Goal: Find specific page/section: Find specific page/section

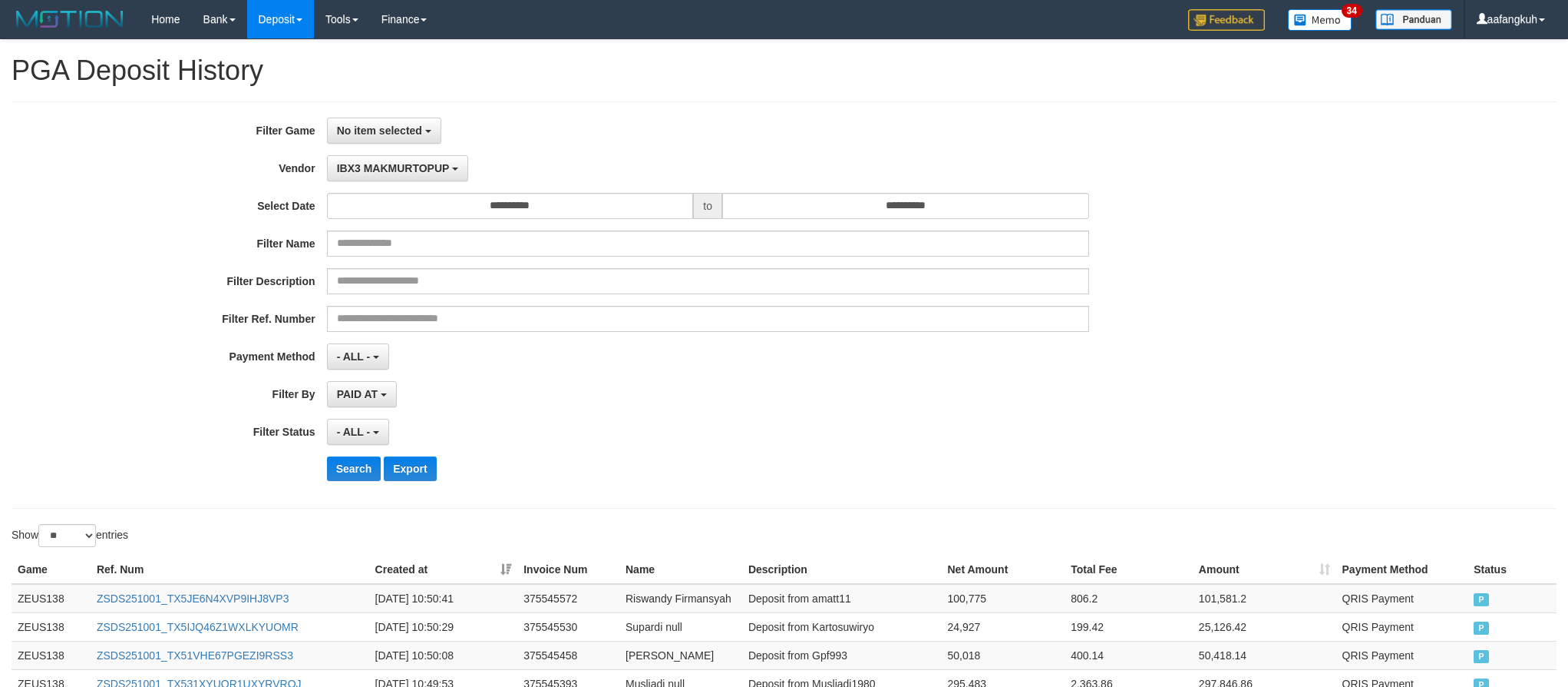
select select "**********"
select select "*"
click at [390, 178] on button "IBX3 MAKMURTOPUP" at bounding box center [397, 168] width 141 height 26
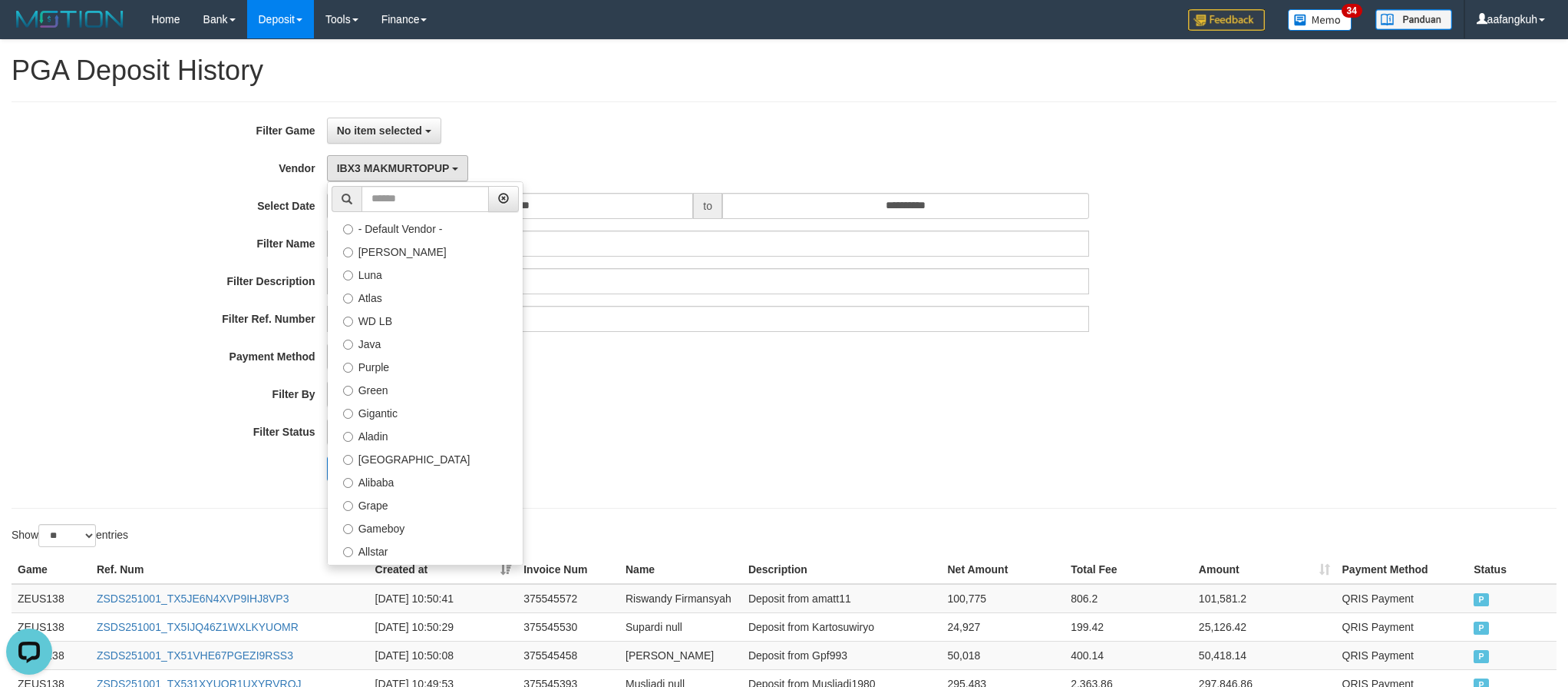
click at [705, 406] on div "PAID AT PAID AT CREATED AT" at bounding box center [707, 393] width 762 height 26
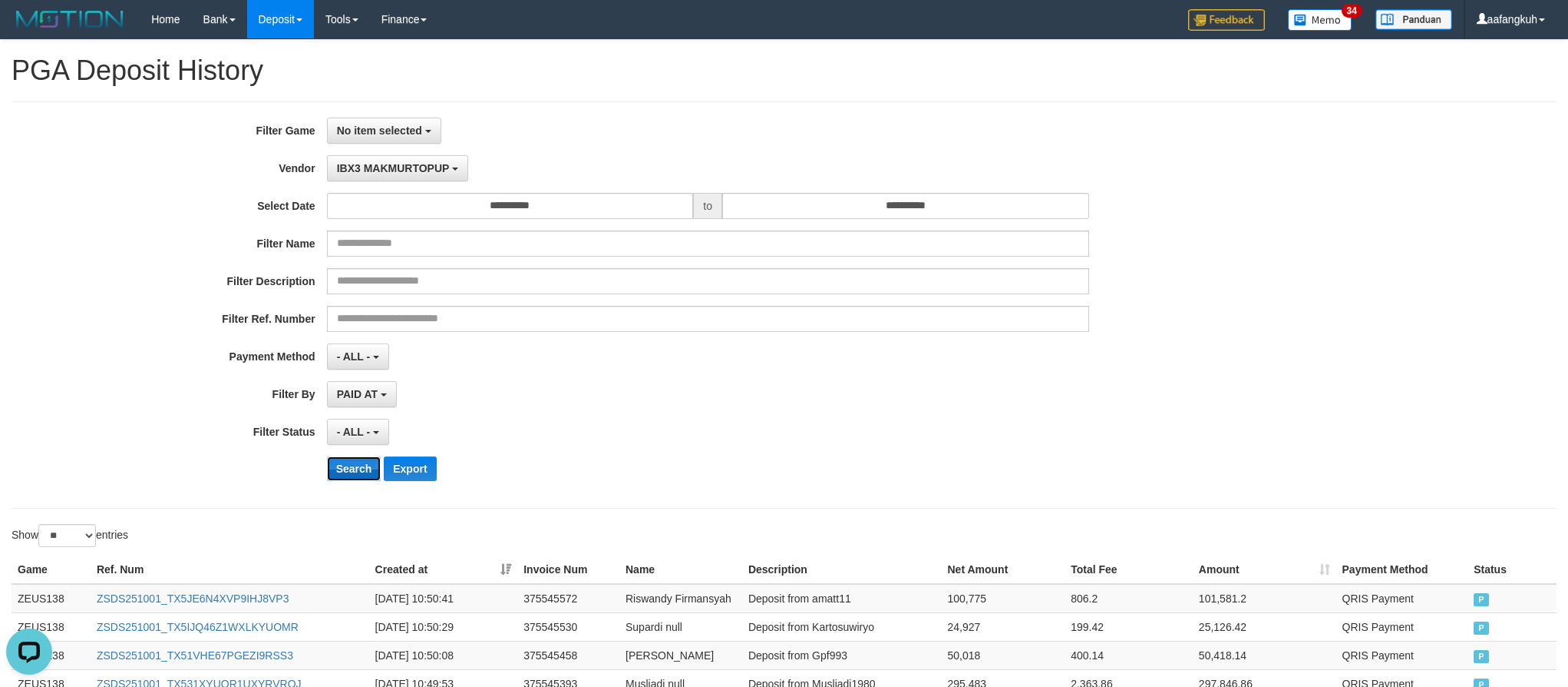
click at [355, 475] on button "Search" at bounding box center [354, 468] width 55 height 24
click at [364, 141] on button "No item selected" at bounding box center [383, 130] width 114 height 26
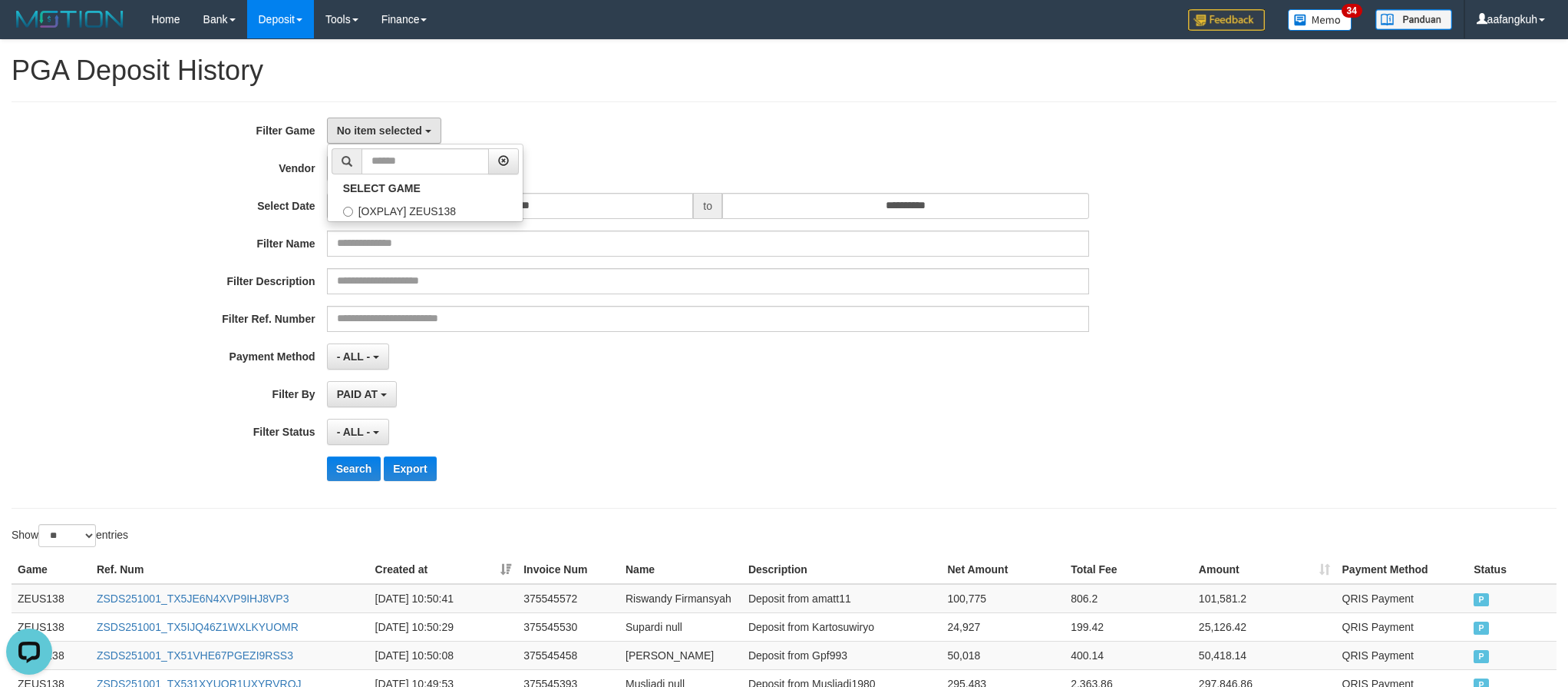
drag, startPoint x: 616, startPoint y: 110, endPoint x: 608, endPoint y: 113, distance: 8.5
click at [611, 111] on div "**********" at bounding box center [784, 304] width 1546 height 407
click at [378, 189] on div "**********" at bounding box center [653, 304] width 1308 height 374
click at [376, 173] on span "IBX3 MAKMURTOPUP" at bounding box center [393, 168] width 113 height 13
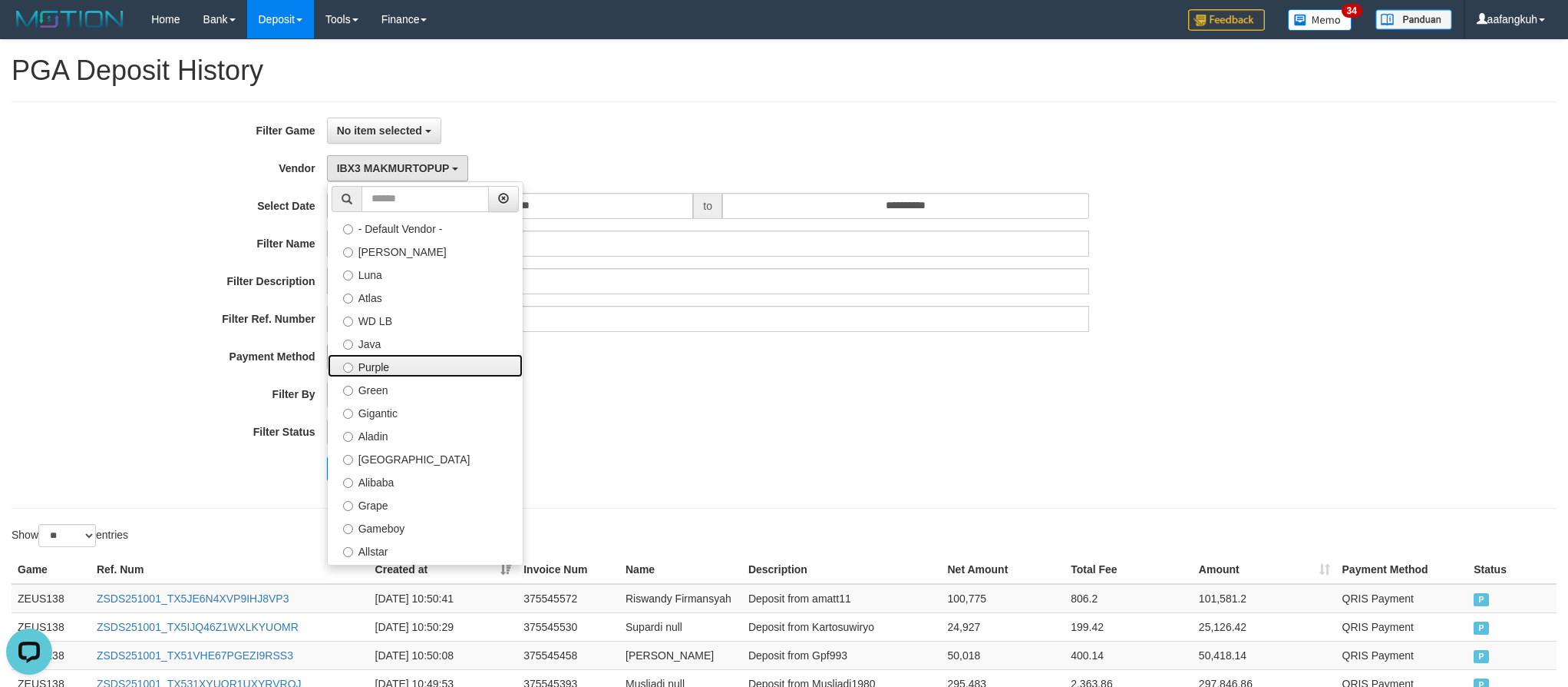
click at [372, 364] on label "Purple" at bounding box center [425, 366] width 195 height 23
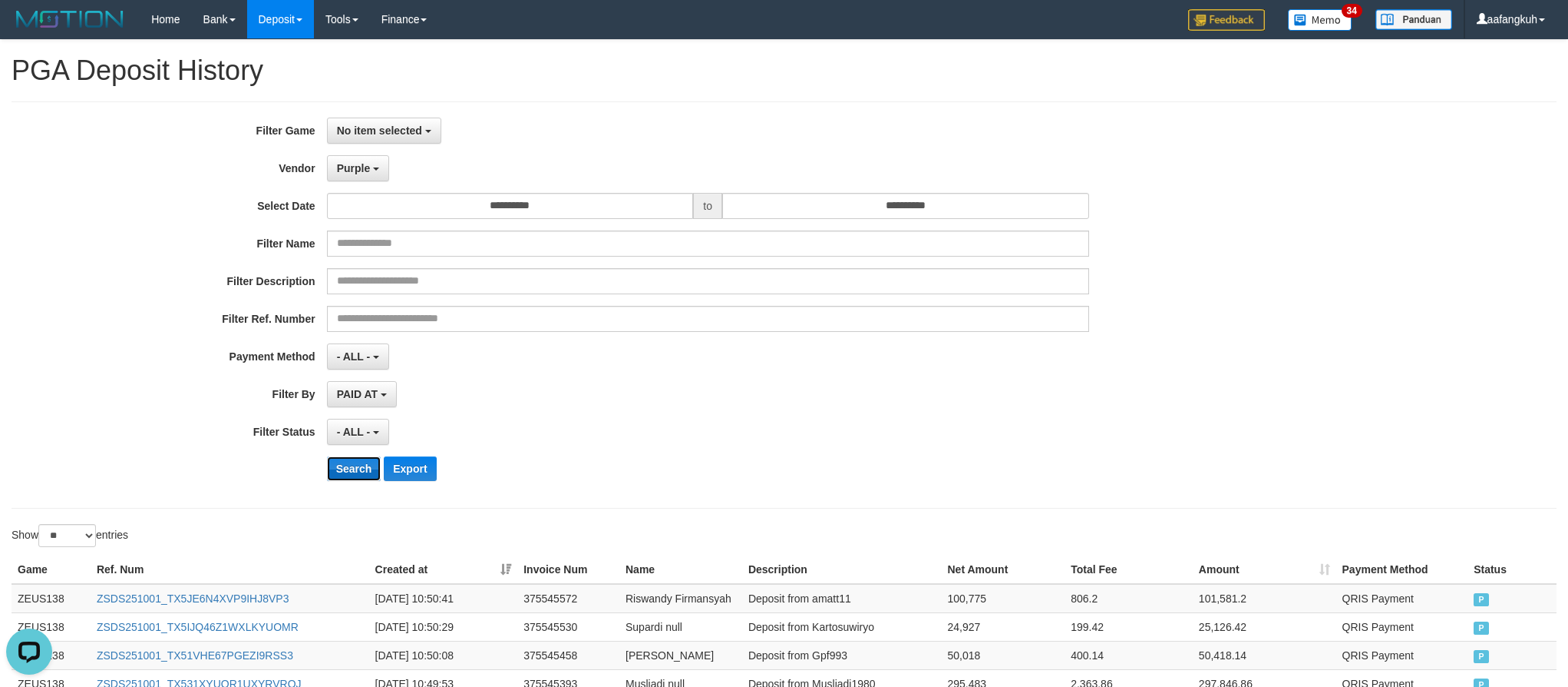
click at [332, 471] on button "Search" at bounding box center [354, 468] width 55 height 24
click at [362, 164] on span "Purple" at bounding box center [354, 168] width 34 height 13
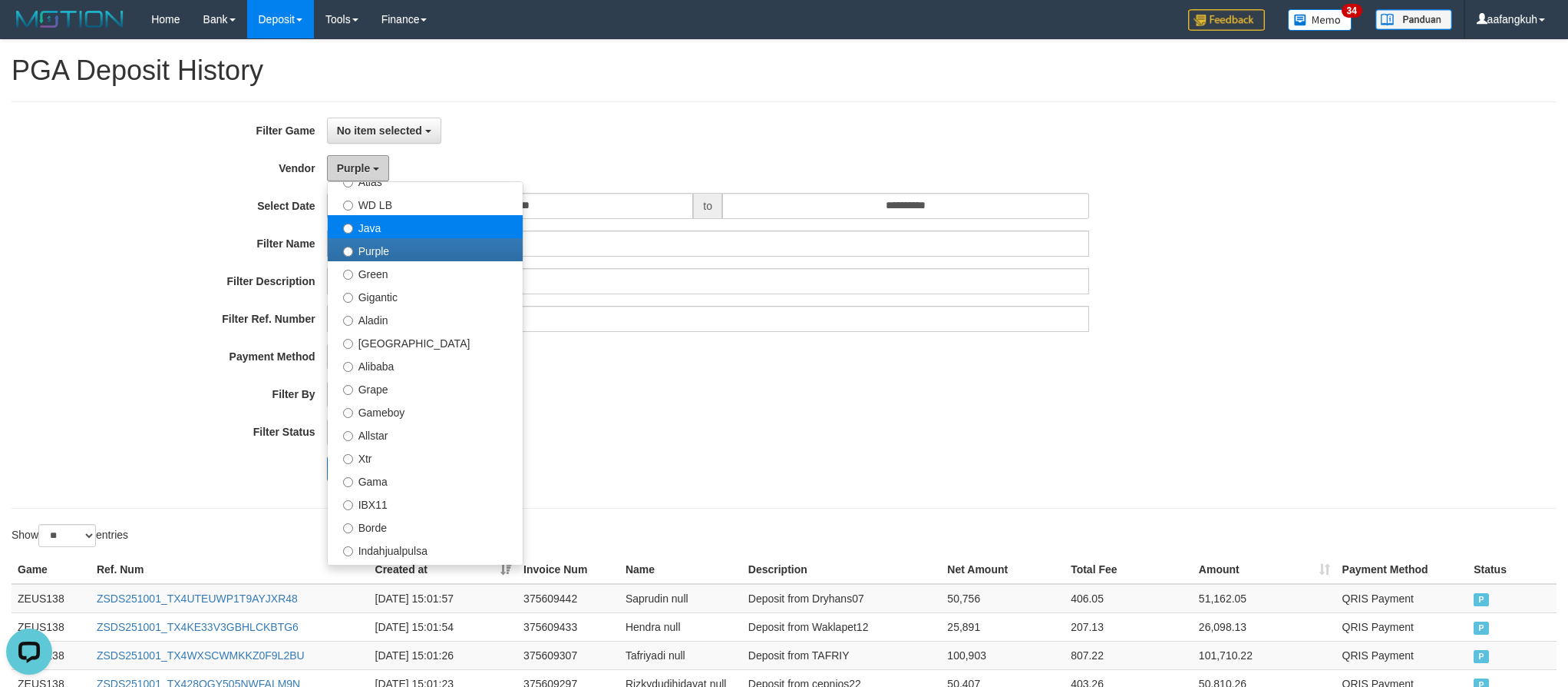
scroll to position [115, 0]
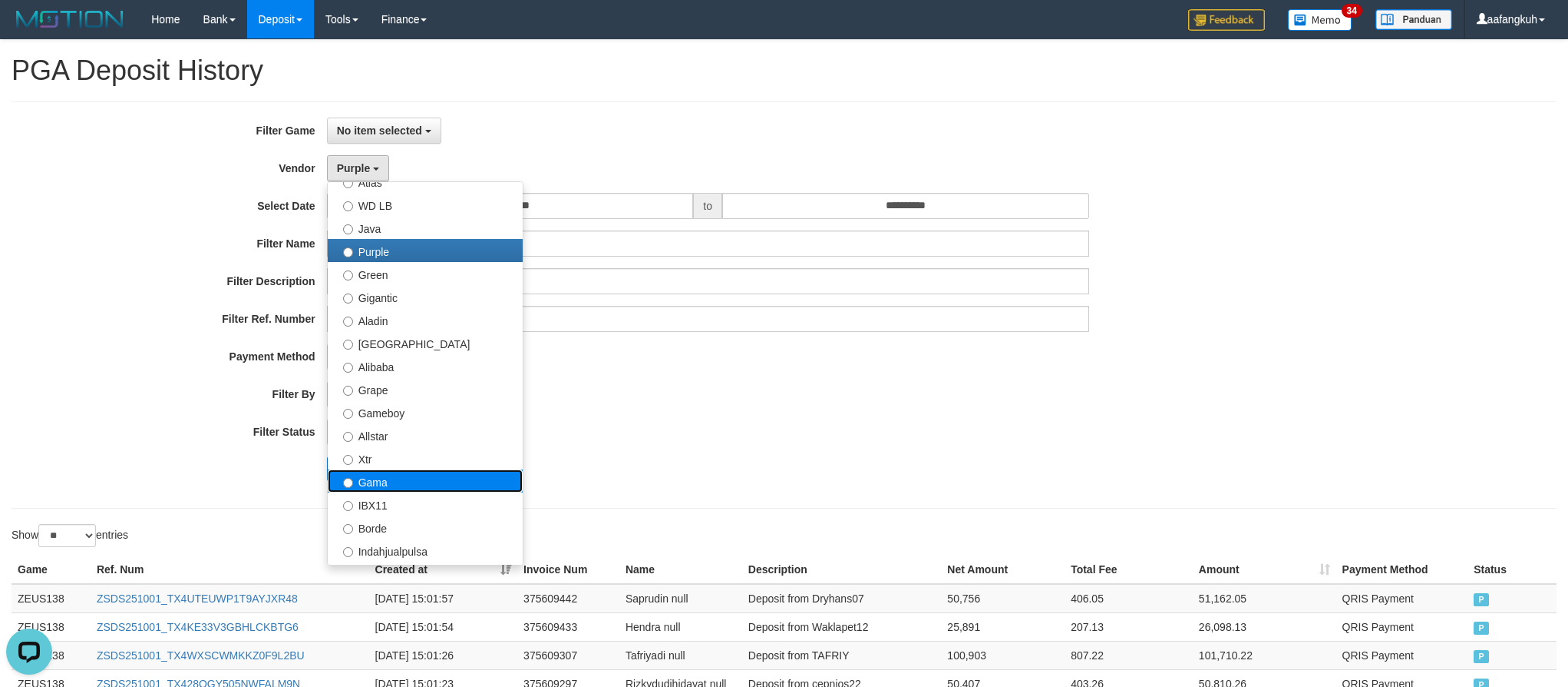
click at [404, 480] on label "Gama" at bounding box center [425, 481] width 195 height 23
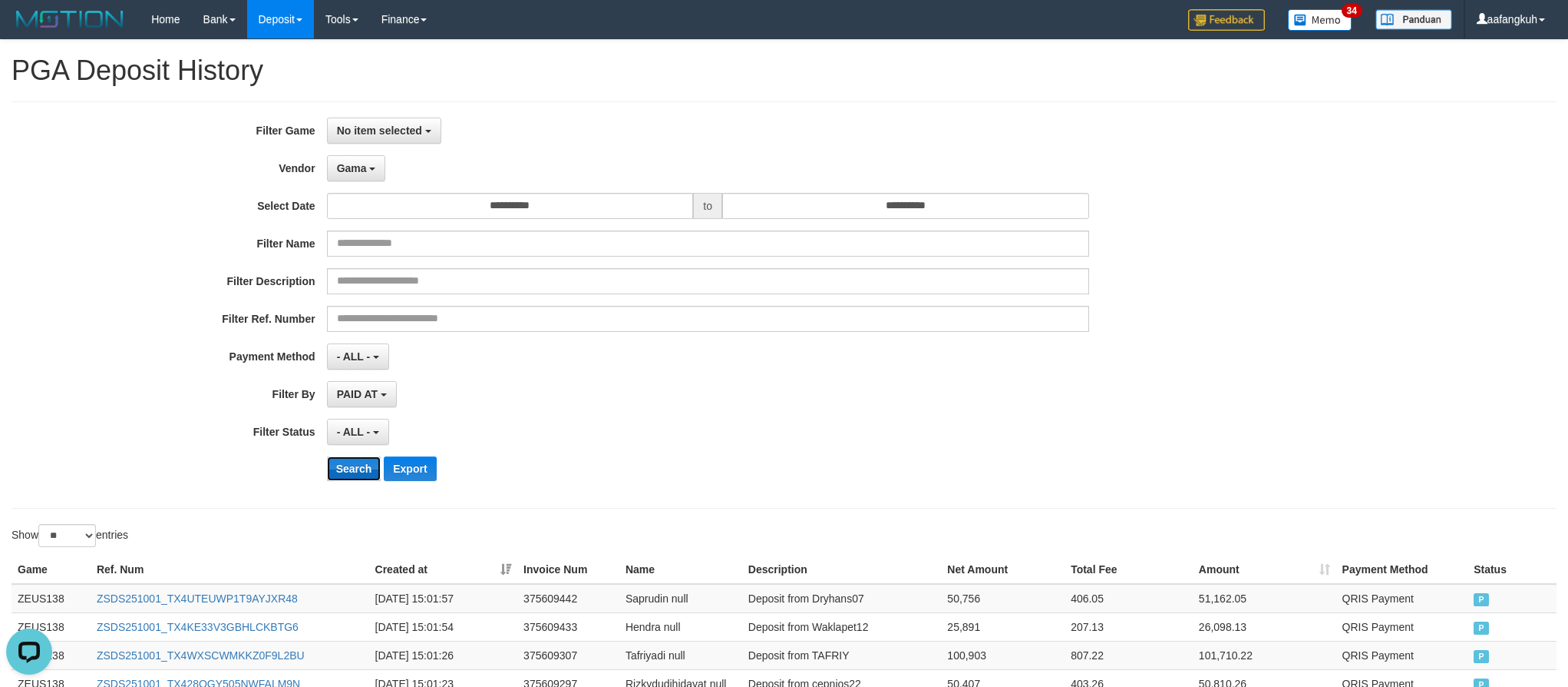
click at [339, 469] on button "Search" at bounding box center [354, 468] width 55 height 24
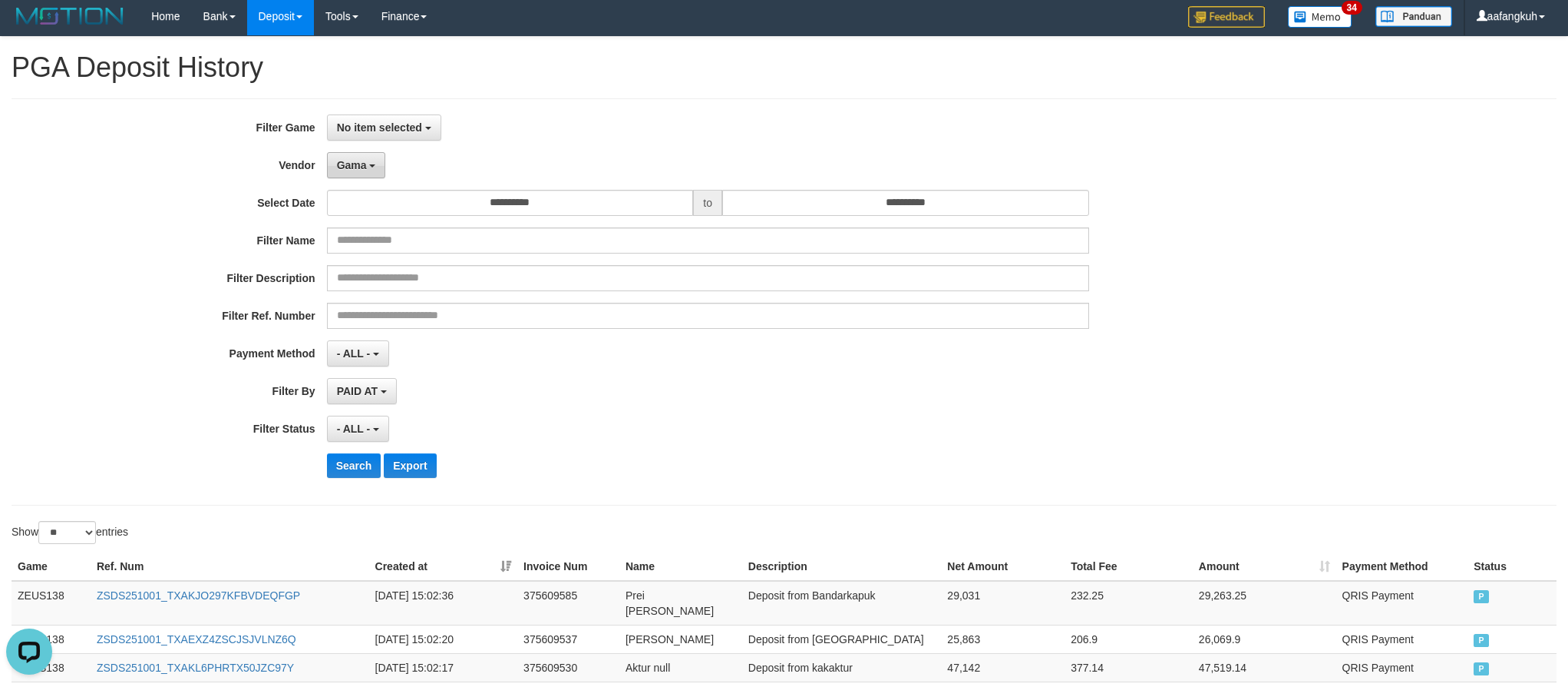
scroll to position [0, 0]
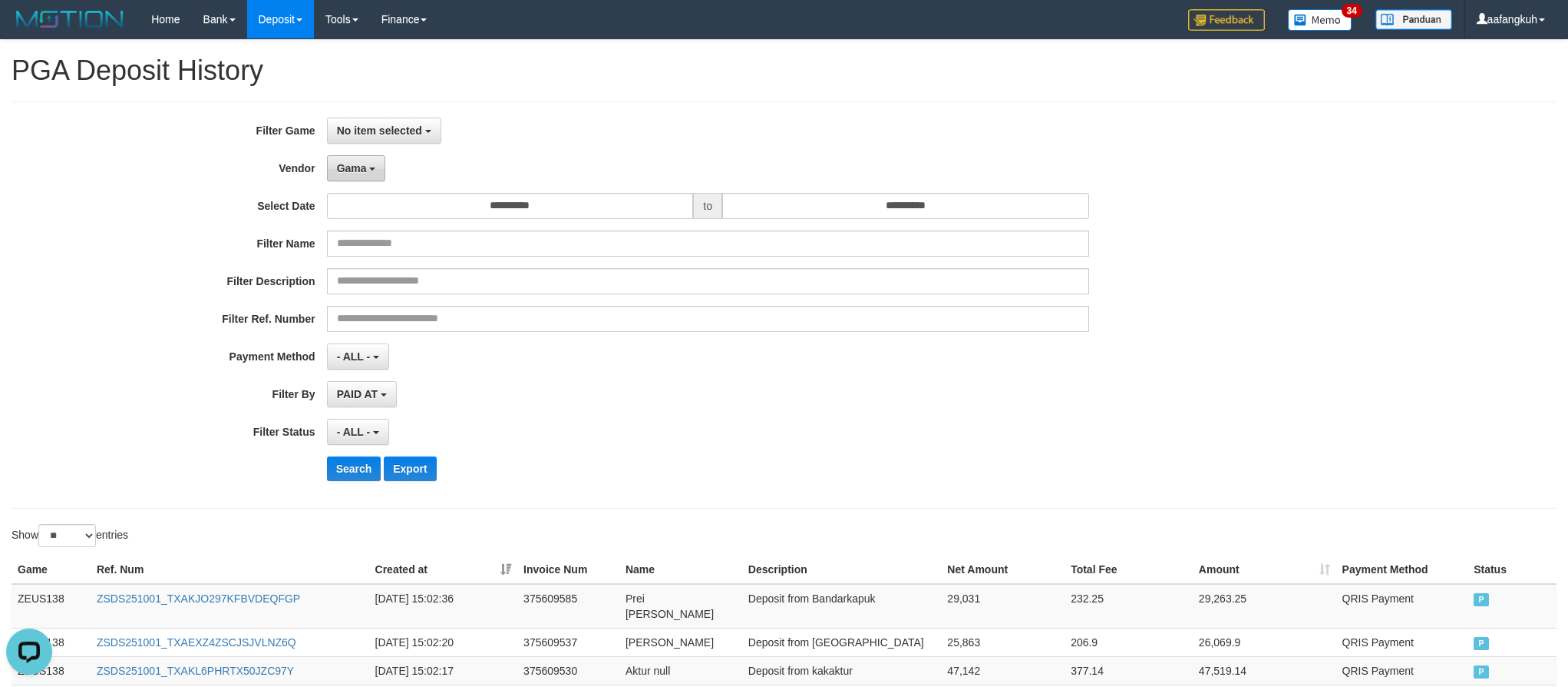
click at [374, 162] on button "Gama" at bounding box center [356, 168] width 59 height 26
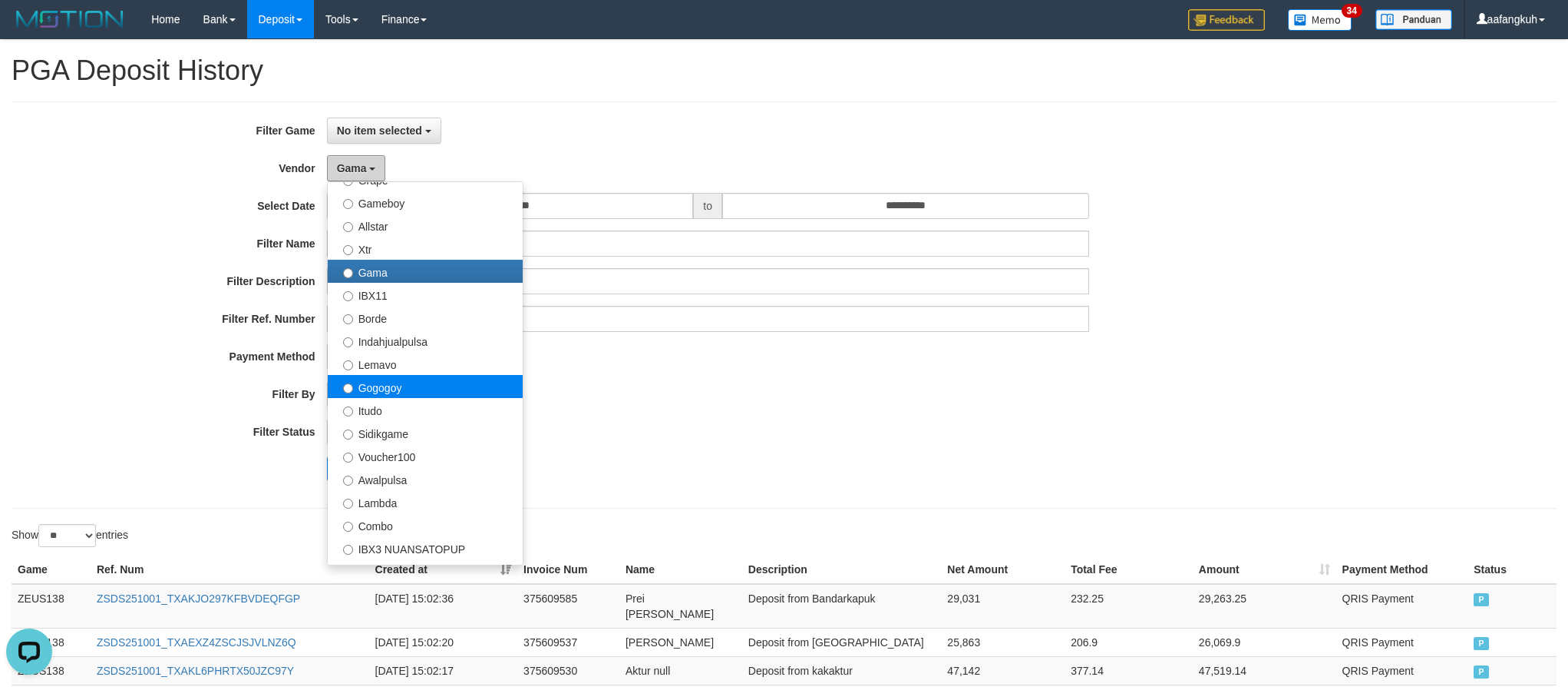
scroll to position [346, 0]
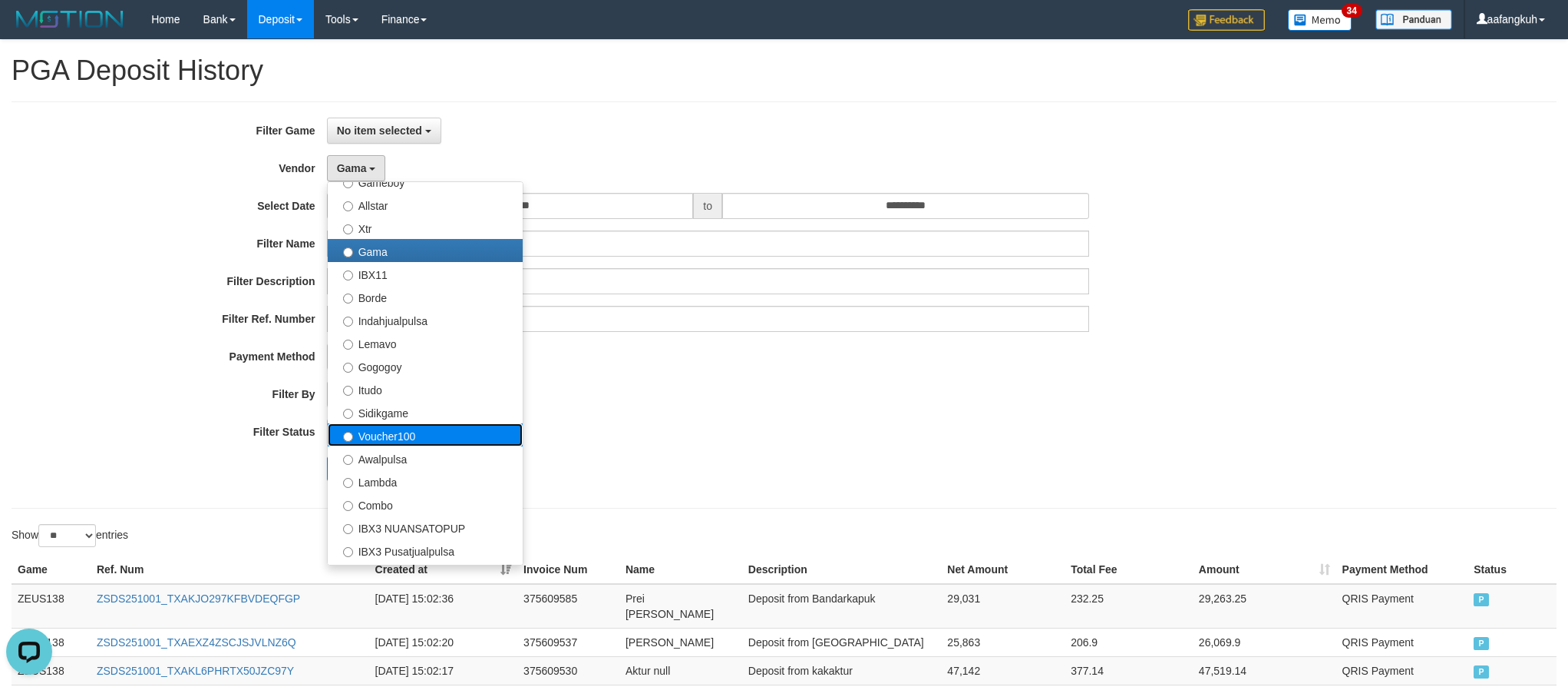
drag, startPoint x: 440, startPoint y: 431, endPoint x: 359, endPoint y: 475, distance: 92.2
click at [438, 431] on label "Voucher100" at bounding box center [425, 435] width 195 height 23
select select "**********"
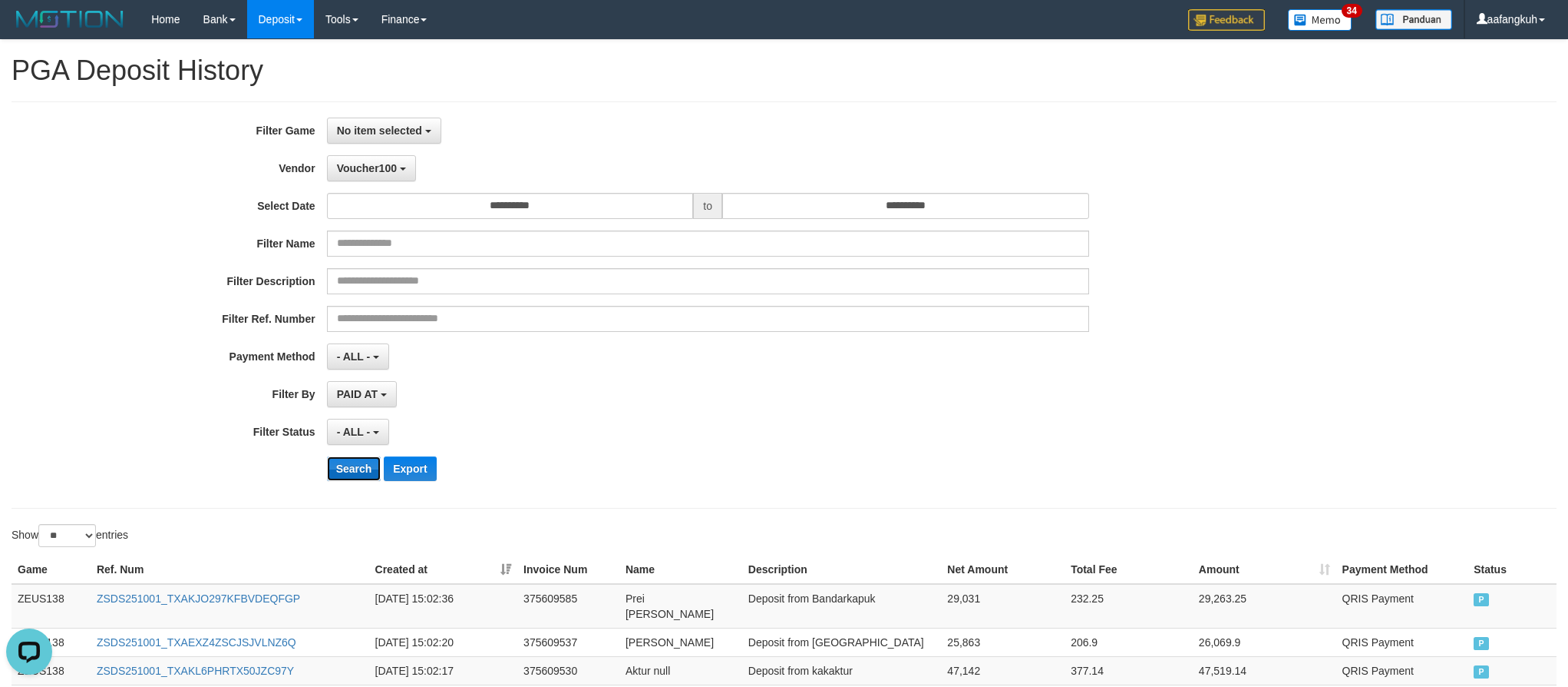
click at [353, 475] on button "Search" at bounding box center [354, 468] width 55 height 24
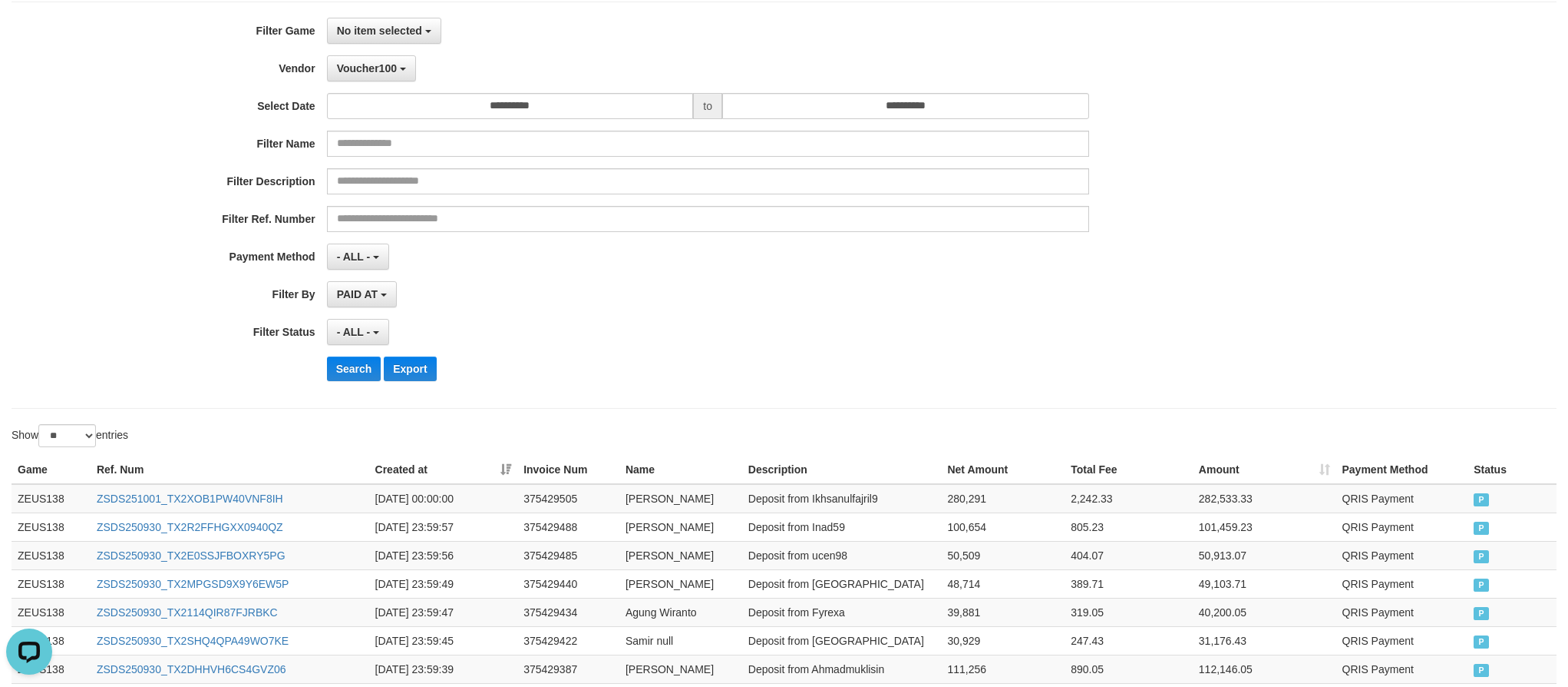
scroll to position [0, 0]
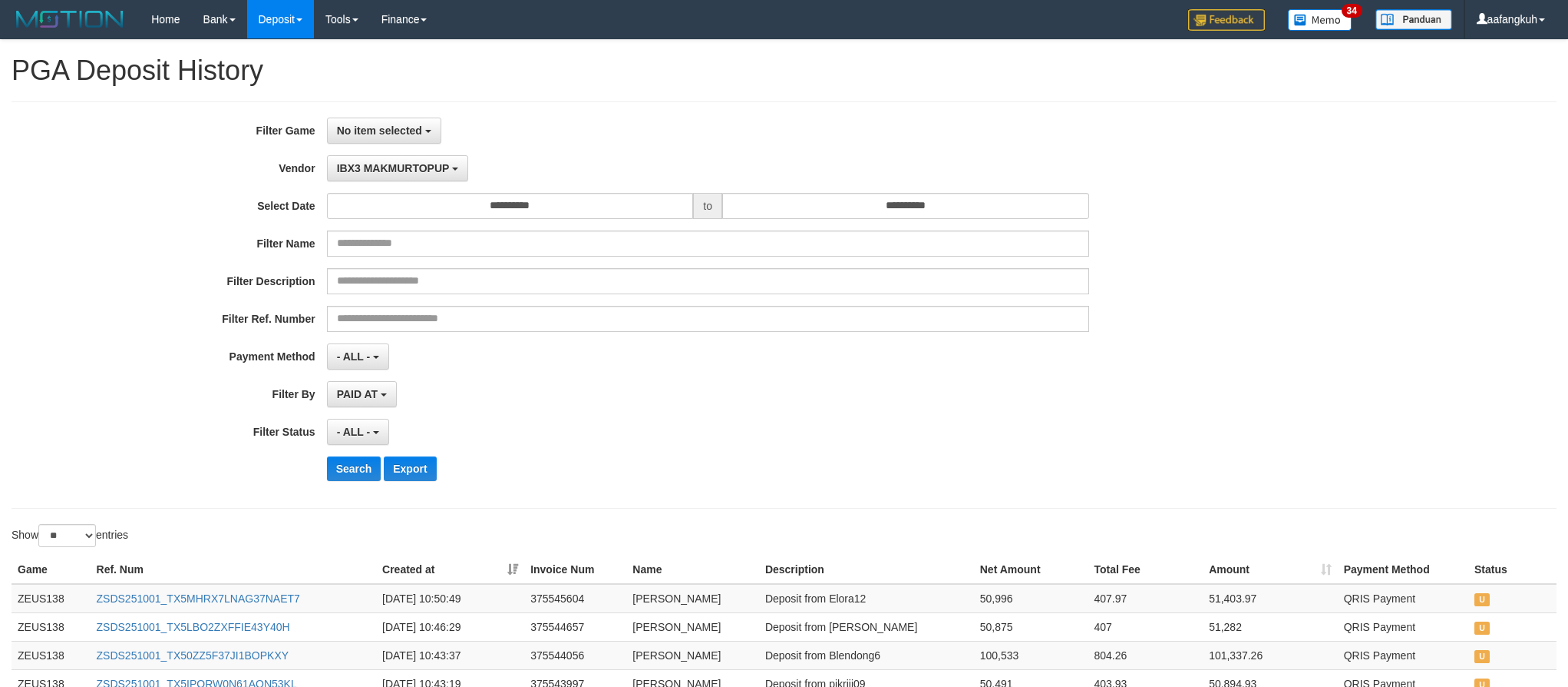
select select "**********"
select select "*"
click at [341, 478] on button "Search" at bounding box center [354, 468] width 55 height 24
drag, startPoint x: 419, startPoint y: 180, endPoint x: 416, endPoint y: 200, distance: 20.2
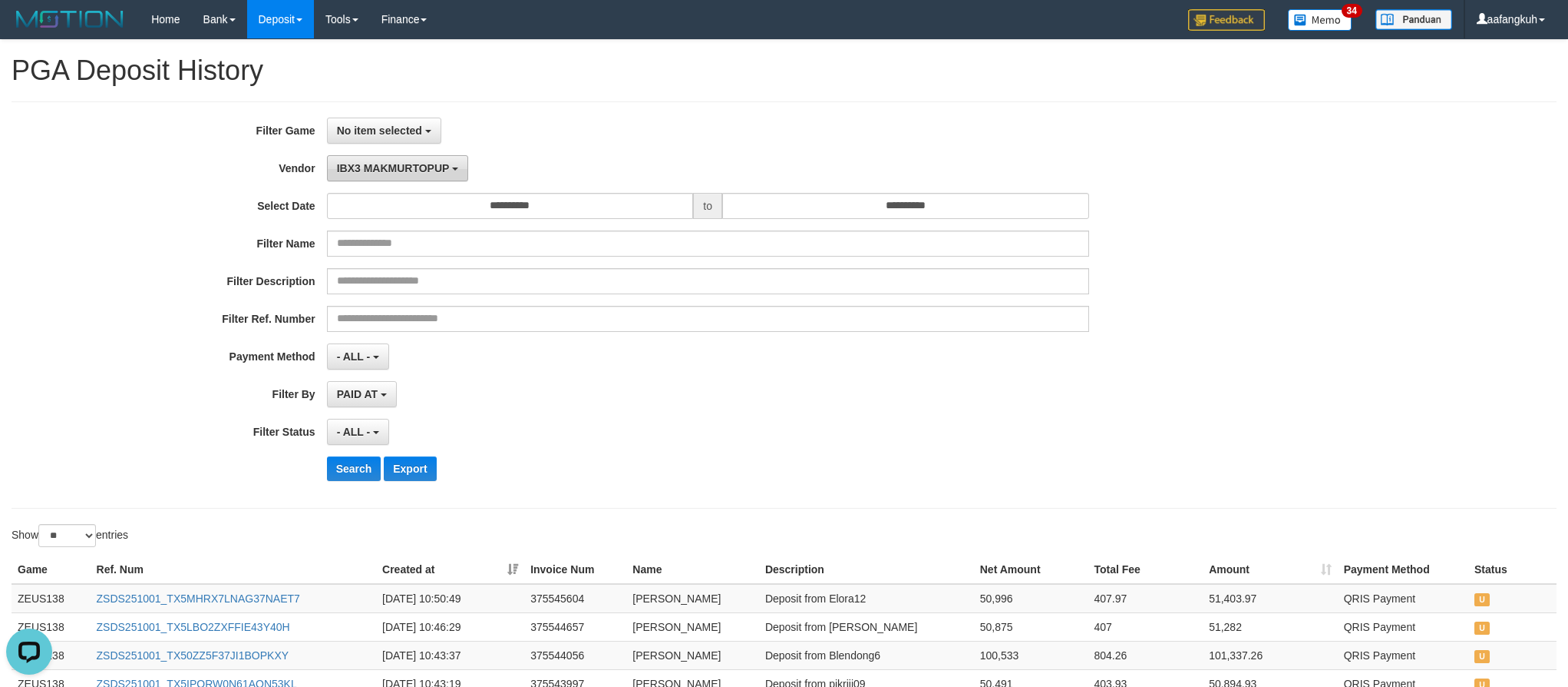
click at [417, 180] on button "IBX3 MAKMURTOPUP" at bounding box center [397, 168] width 141 height 26
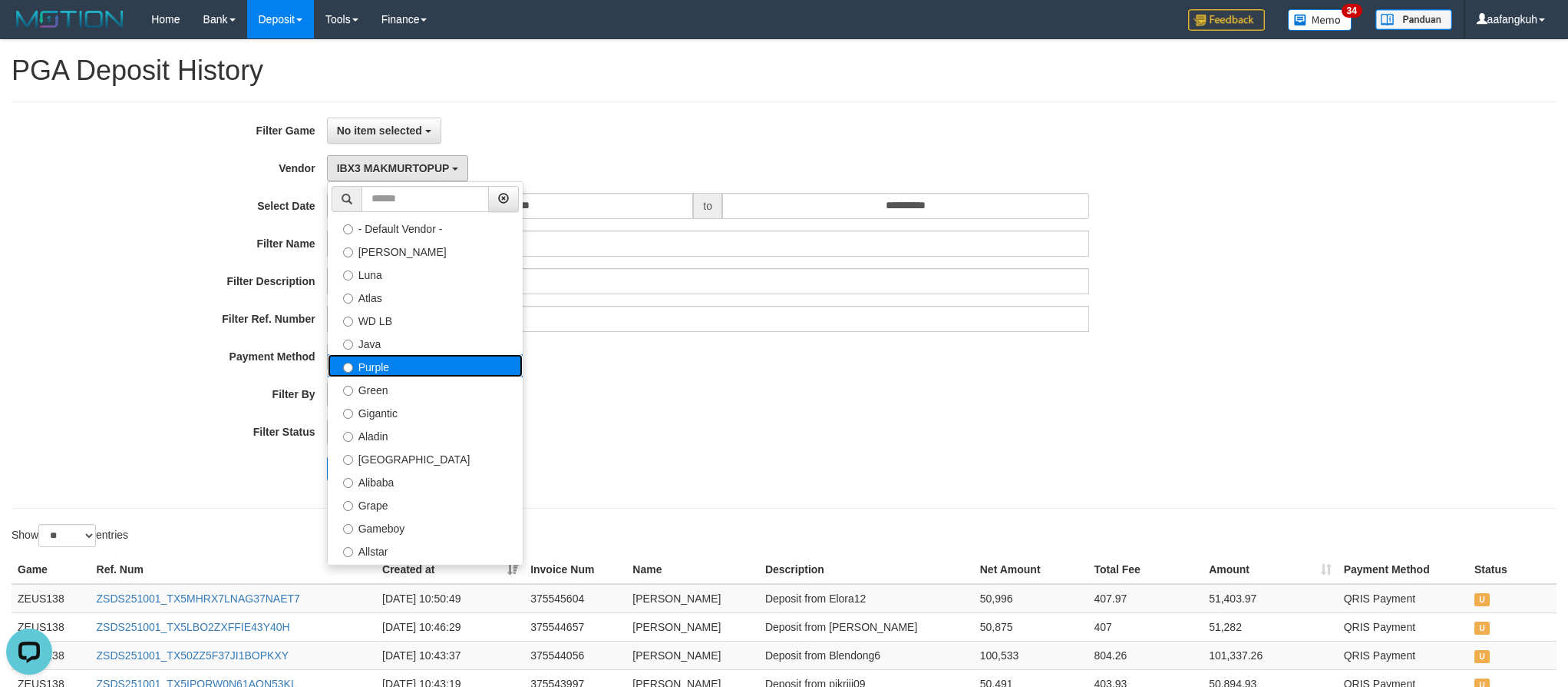
click at [404, 377] on label "Purple" at bounding box center [425, 366] width 195 height 23
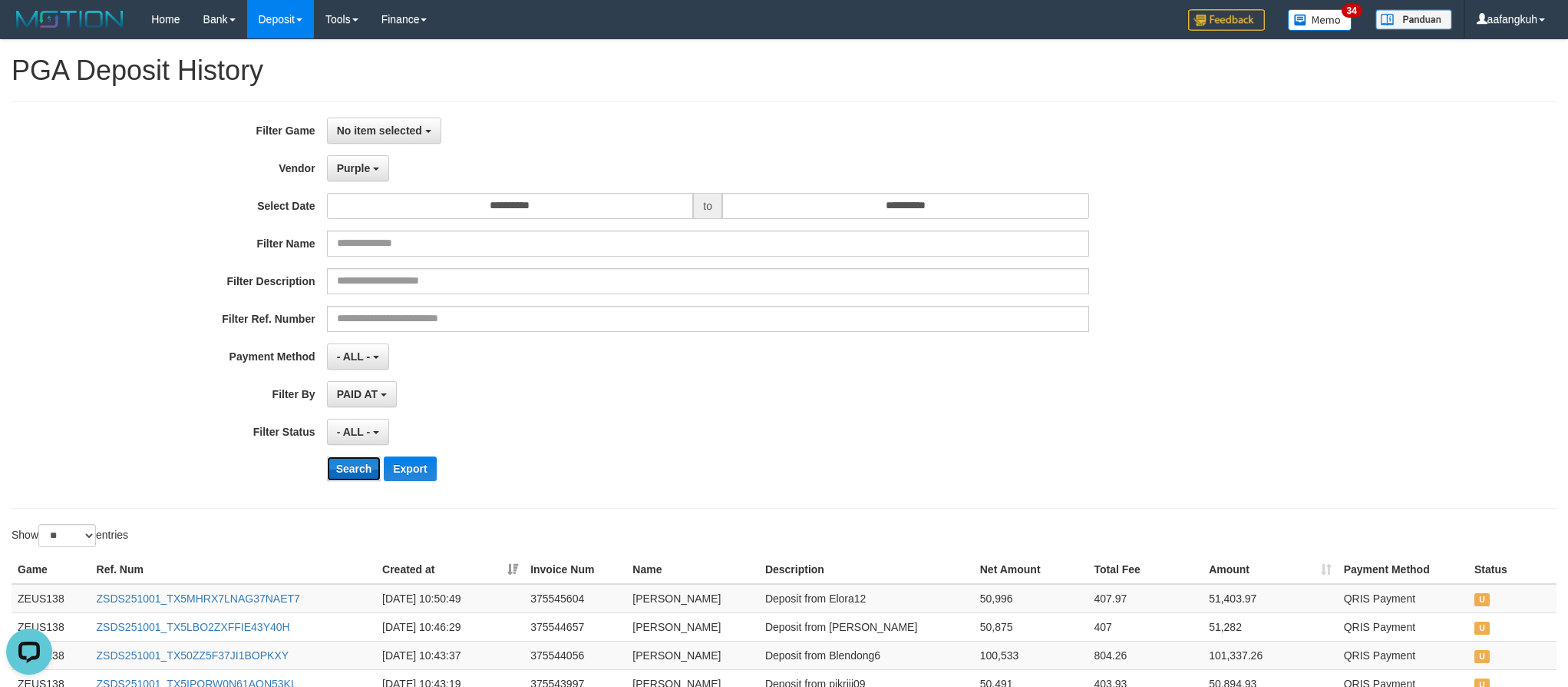
click at [360, 465] on button "Search" at bounding box center [354, 468] width 55 height 24
click at [355, 173] on span "Purple" at bounding box center [354, 168] width 34 height 13
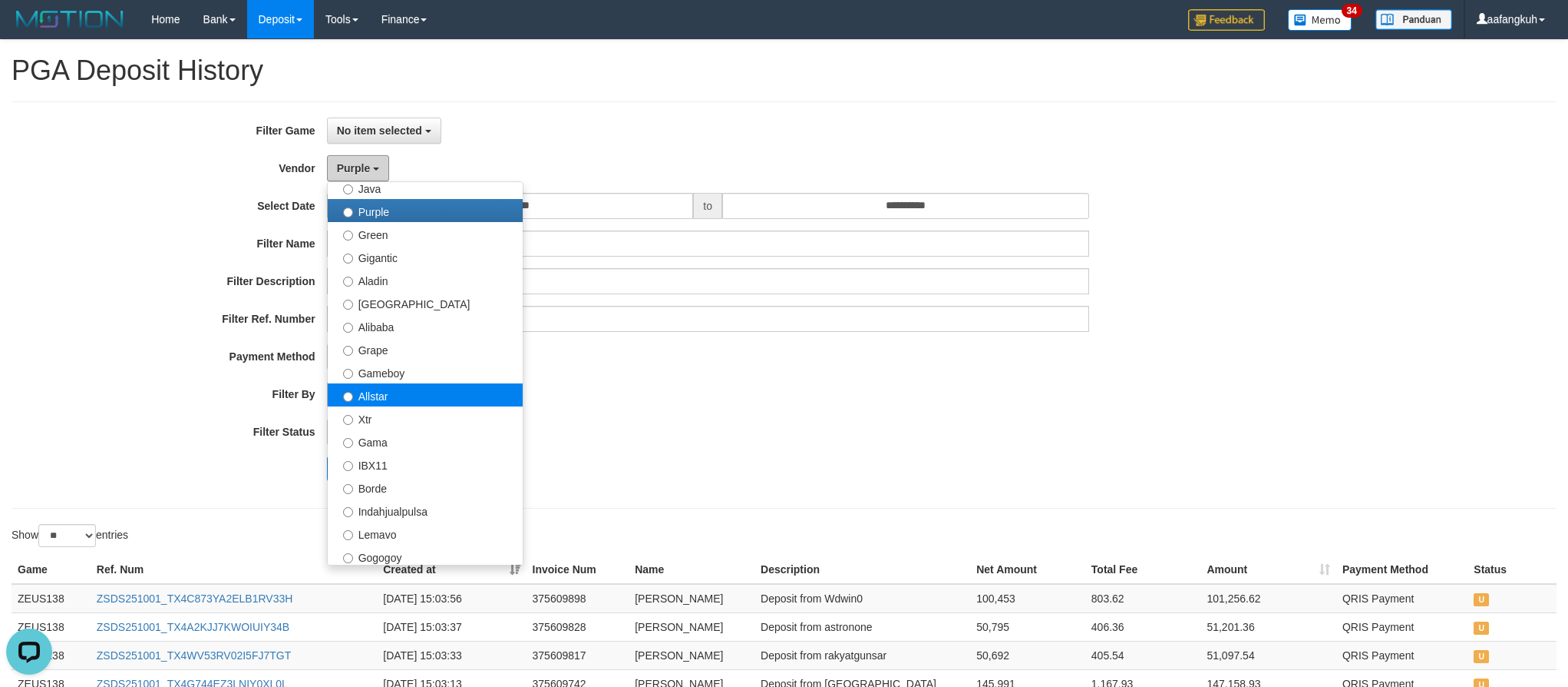
scroll to position [115, 0]
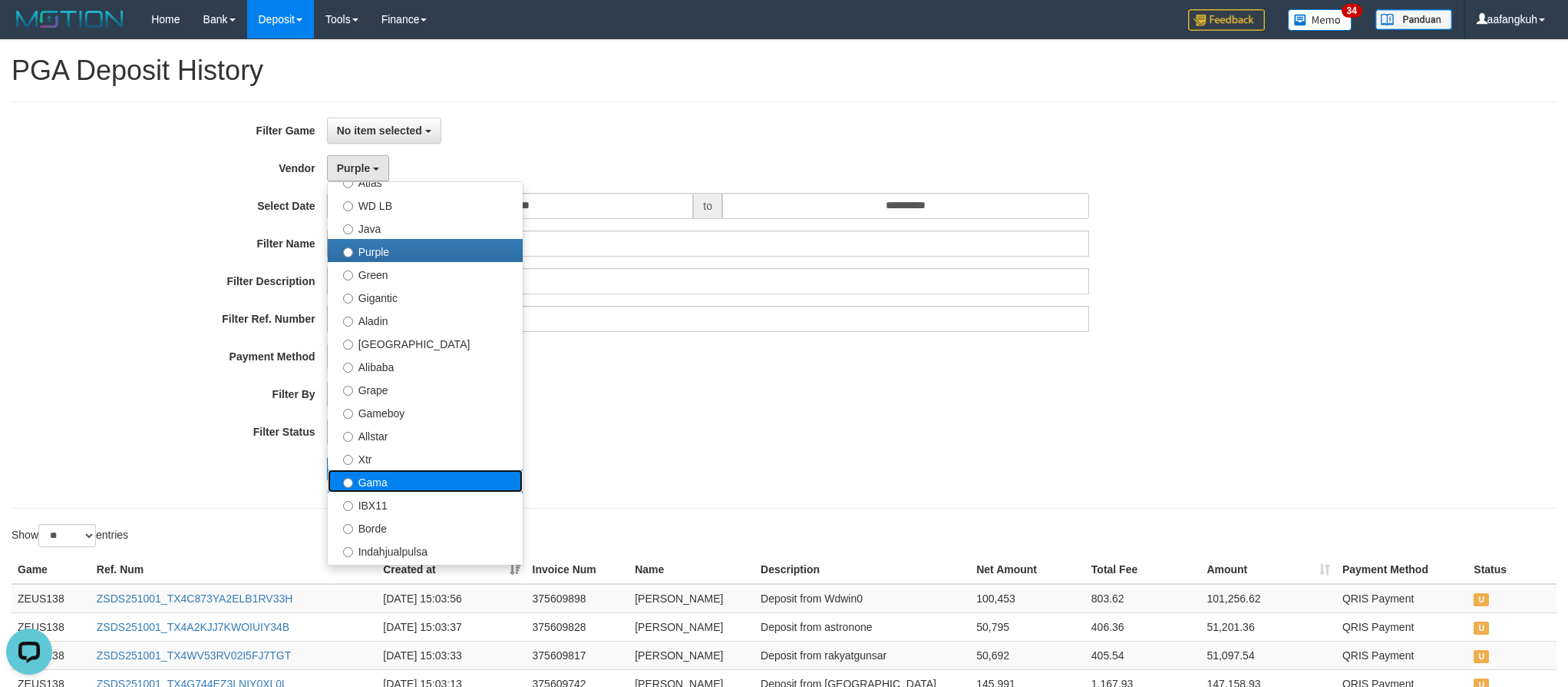
click at [412, 481] on label "Gama" at bounding box center [425, 481] width 195 height 23
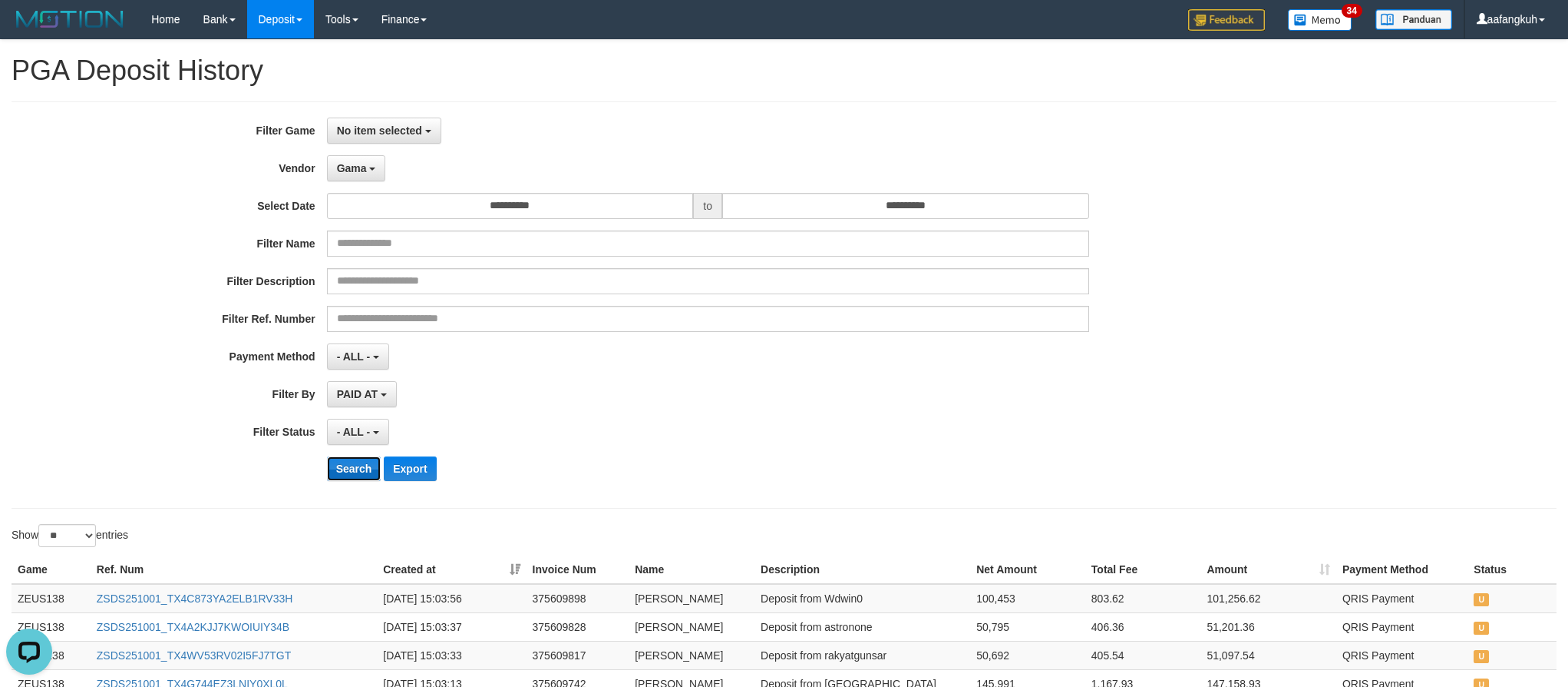
click at [344, 468] on button "Search" at bounding box center [354, 468] width 55 height 24
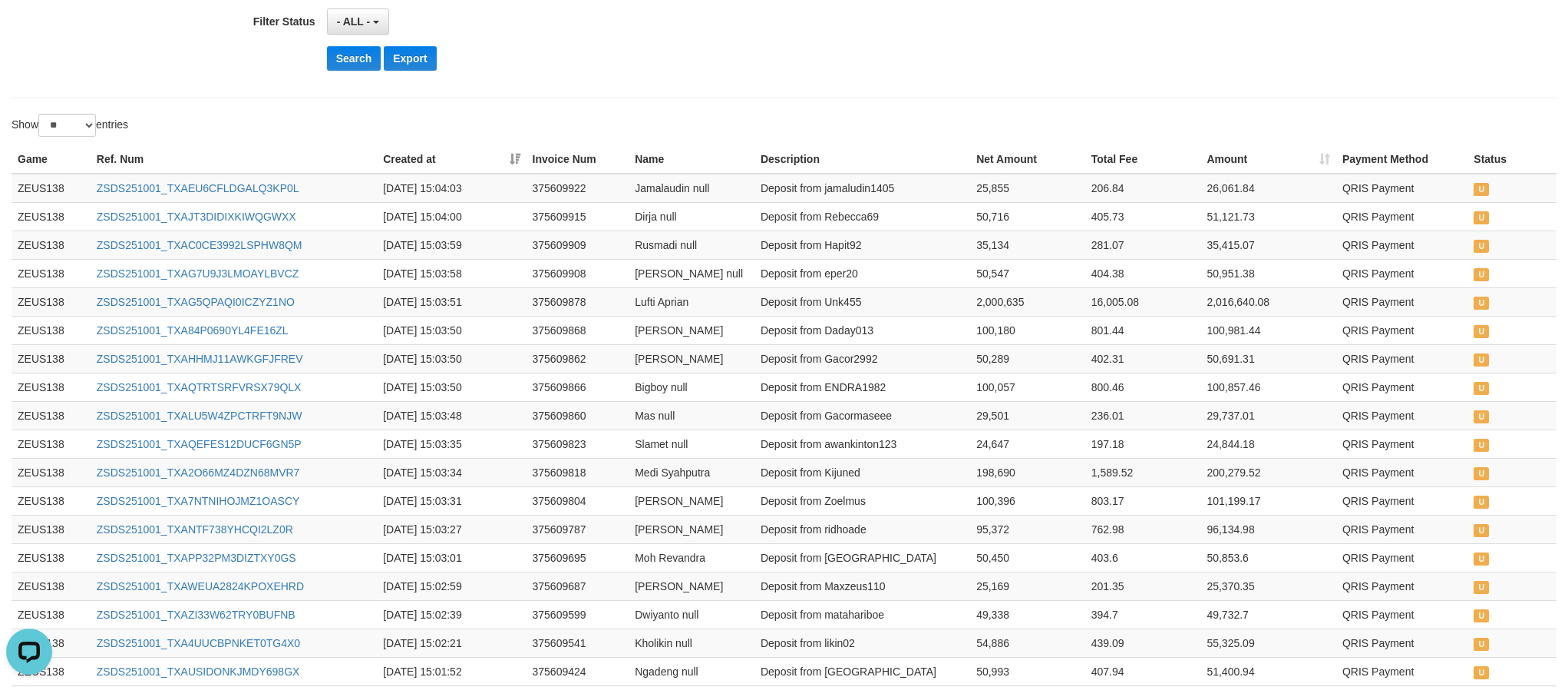
scroll to position [0, 0]
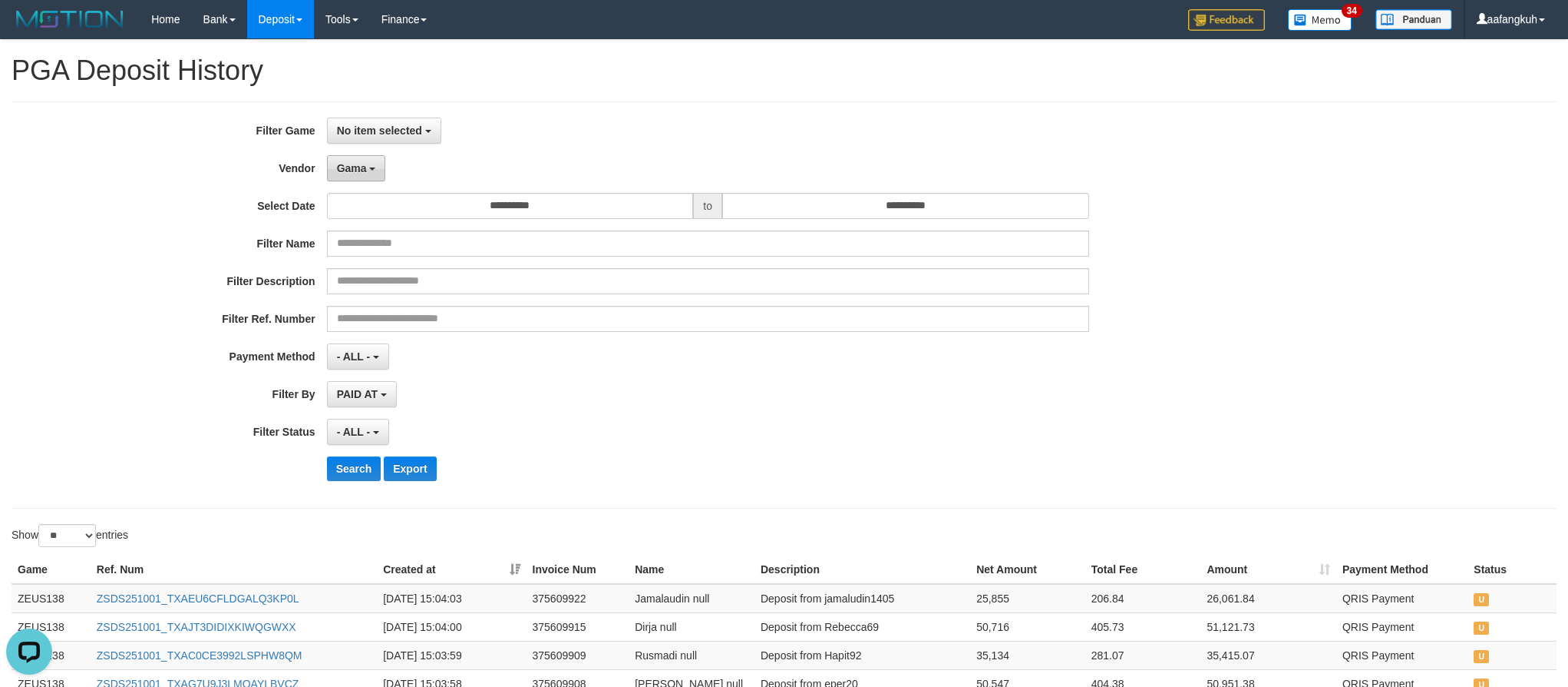
drag, startPoint x: 388, startPoint y: 183, endPoint x: 373, endPoint y: 180, distance: 15.3
click at [374, 178] on div "Gama - Default Vendor - Lucy Luna Atlas WD LB Java Purple Green Gigantic Aladin…" at bounding box center [707, 168] width 762 height 26
click at [369, 172] on button "Gama" at bounding box center [356, 168] width 59 height 26
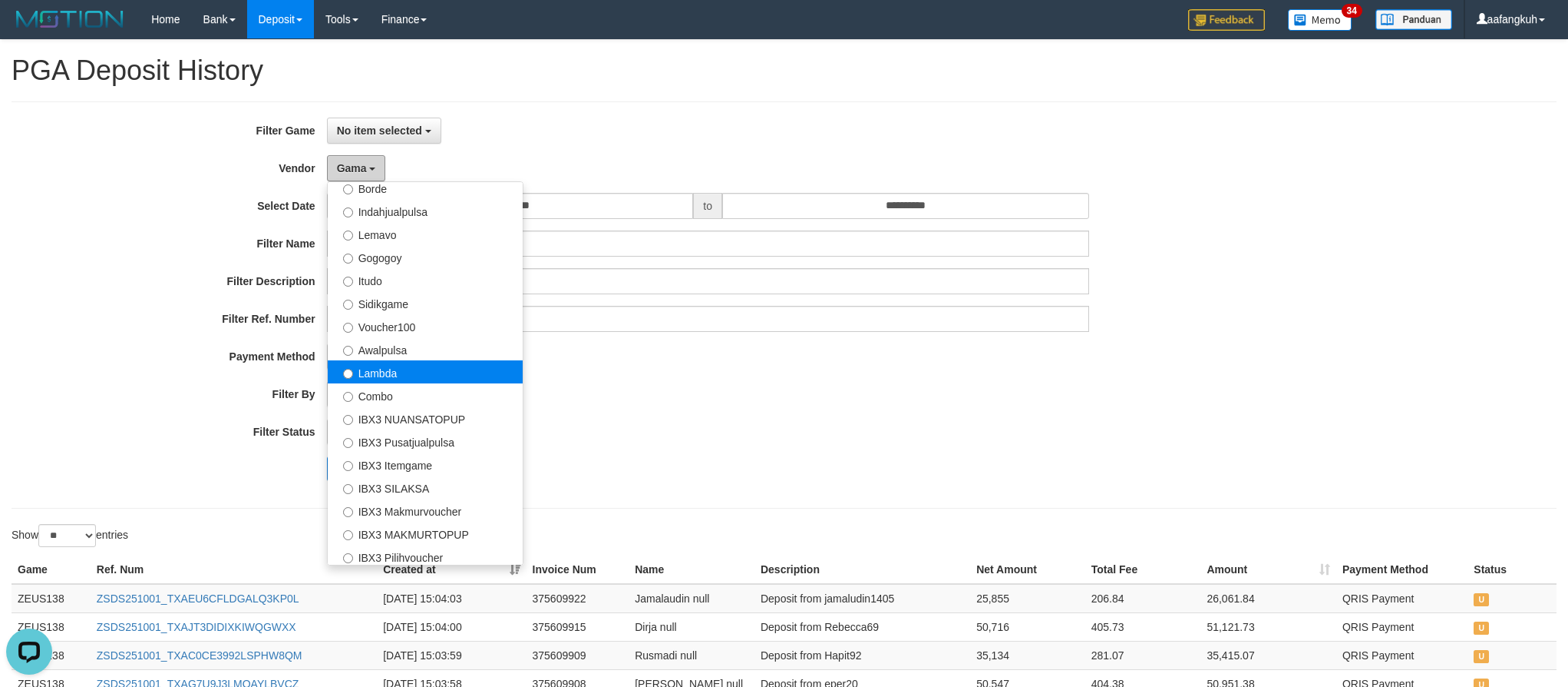
scroll to position [461, 0]
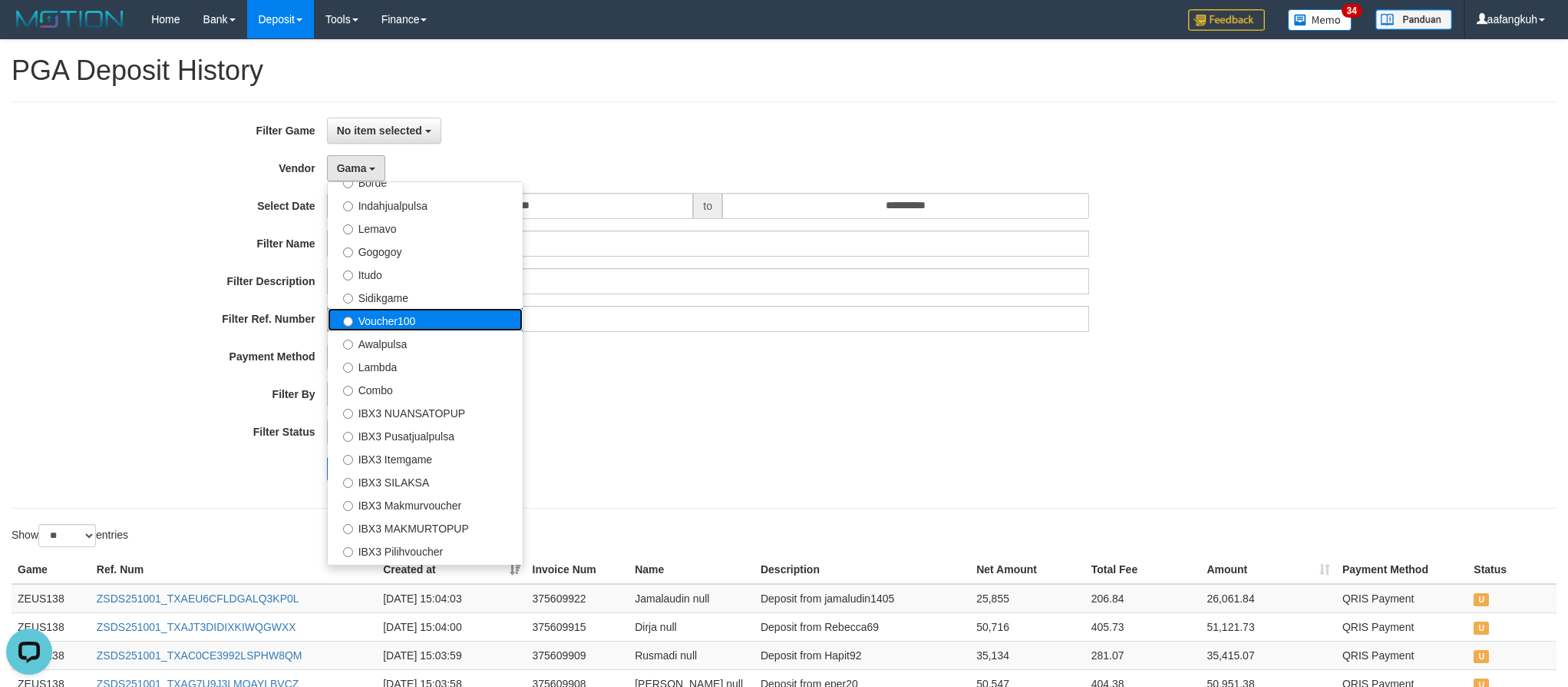
click at [429, 321] on label "Voucher100" at bounding box center [425, 320] width 195 height 23
select select "**********"
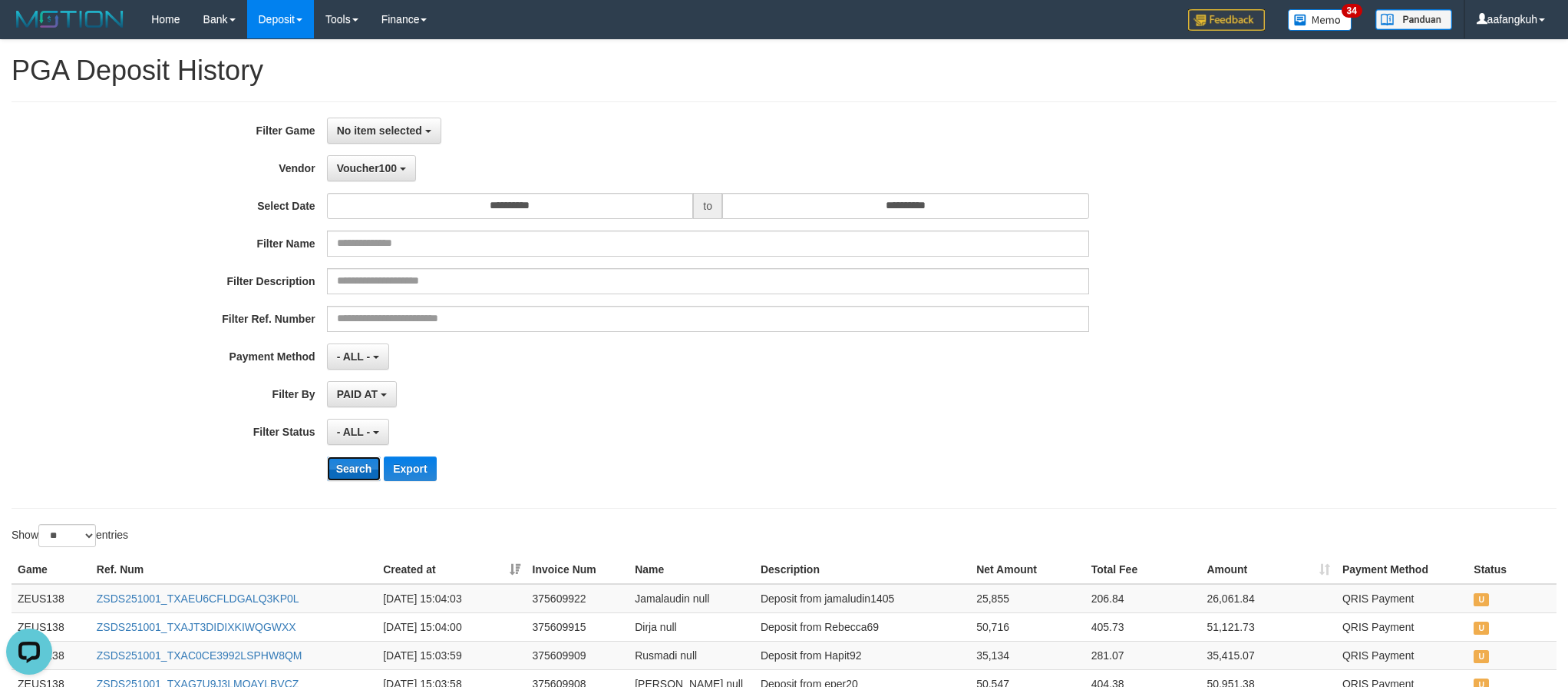
click at [347, 463] on button "Search" at bounding box center [354, 468] width 55 height 24
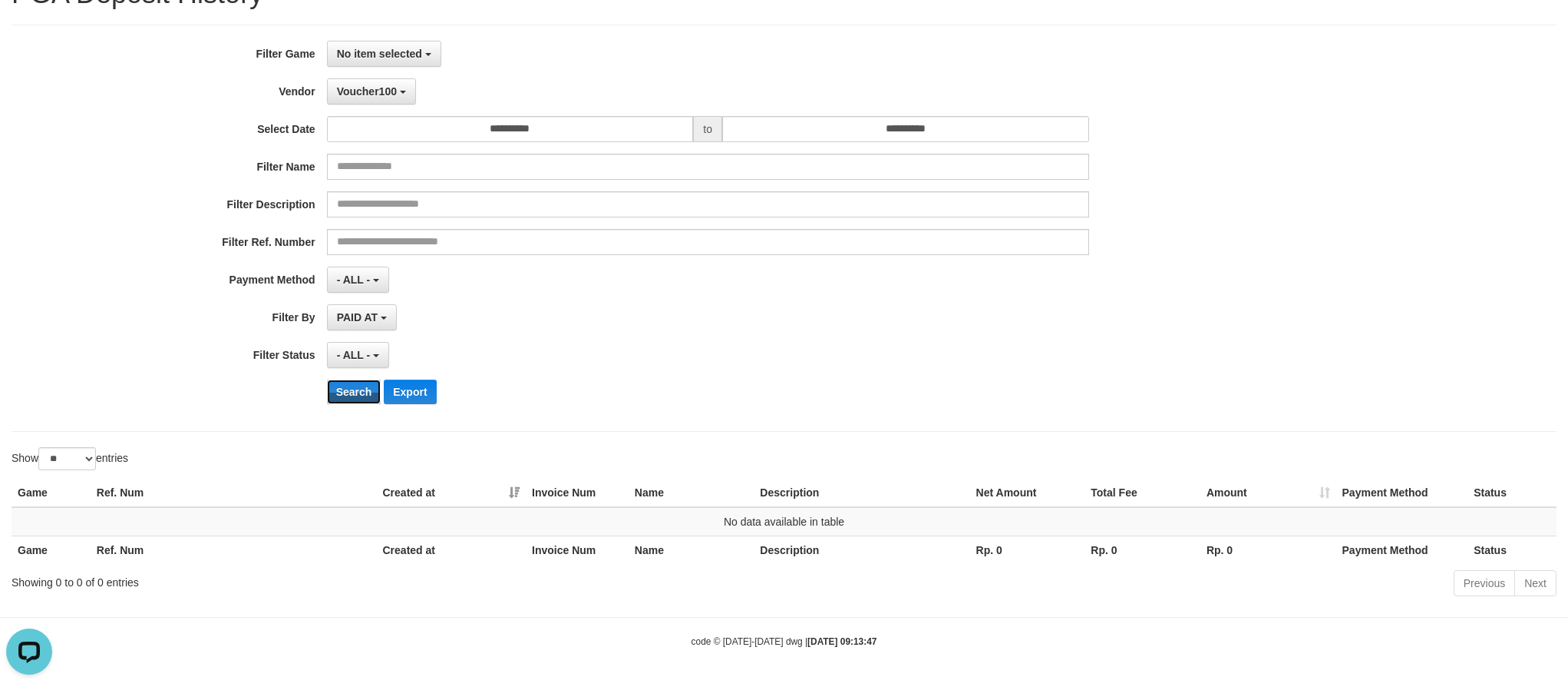
scroll to position [84, 0]
click at [979, 277] on div "- ALL - SELECT ALL - ALL - SELECT PAYMENT METHOD Mandiri BNI OVO CIMB BRI MAYBA…" at bounding box center [707, 279] width 762 height 26
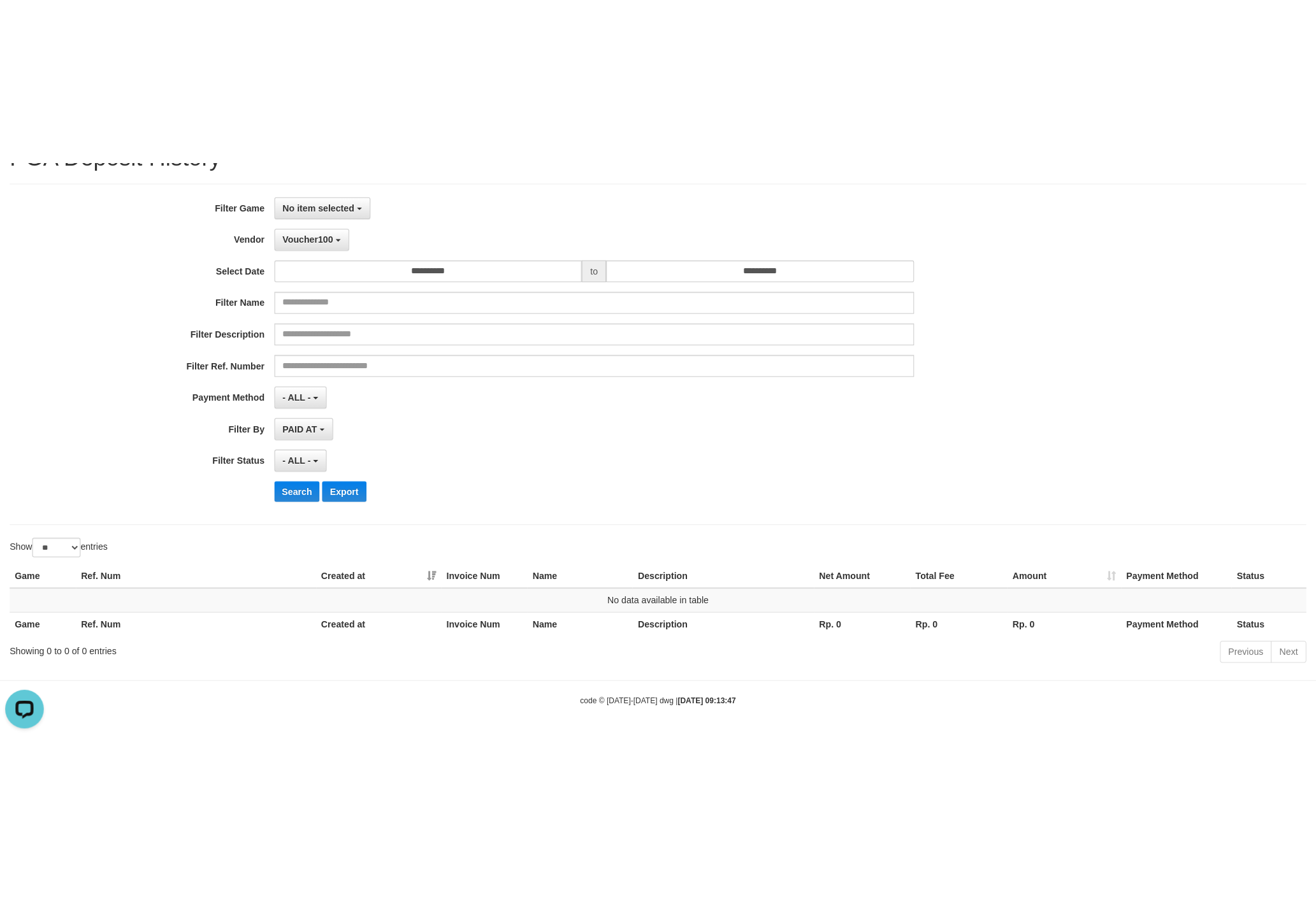
scroll to position [0, 0]
